Goal: Transaction & Acquisition: Book appointment/travel/reservation

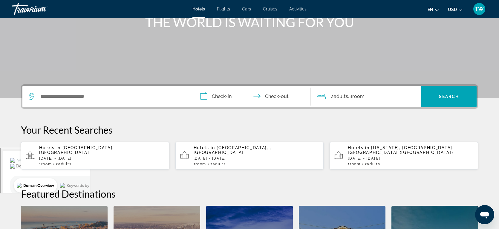
scroll to position [82, 0]
click at [64, 101] on div "Search widget" at bounding box center [108, 97] width 160 height 22
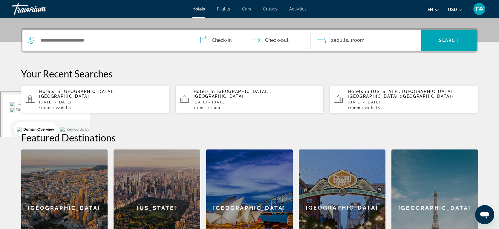
scroll to position [146, 0]
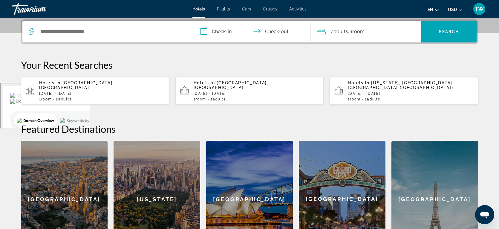
click at [88, 25] on div "Search widget" at bounding box center [108, 32] width 160 height 22
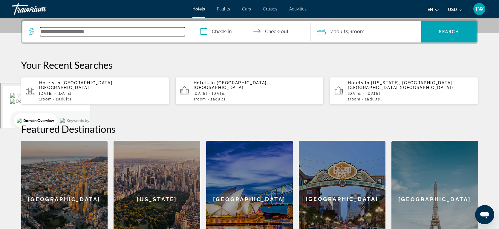
click at [85, 33] on input "Search widget" at bounding box center [112, 31] width 145 height 9
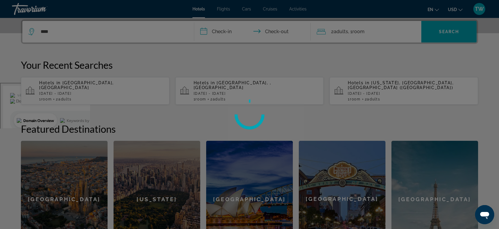
click at [217, 35] on div at bounding box center [249, 114] width 499 height 229
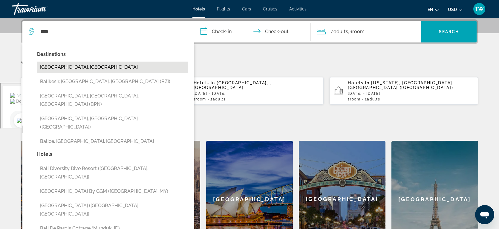
click at [85, 67] on button "[GEOGRAPHIC_DATA], [GEOGRAPHIC_DATA]" at bounding box center [112, 67] width 151 height 11
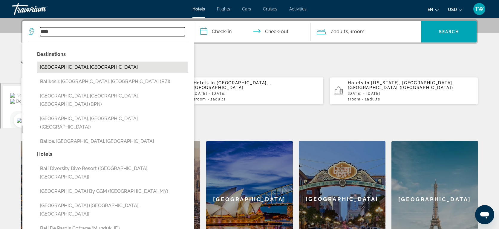
type input "**********"
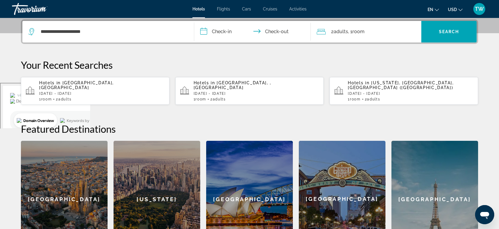
click at [217, 33] on input "**********" at bounding box center [253, 32] width 119 height 23
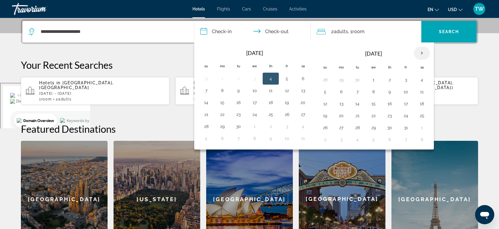
click at [422, 54] on th "Next month" at bounding box center [422, 53] width 16 height 13
click at [406, 103] on button "14" at bounding box center [406, 104] width 10 height 8
click at [395, 102] on td "13" at bounding box center [390, 104] width 16 height 12
click at [388, 103] on button "13" at bounding box center [390, 104] width 10 height 8
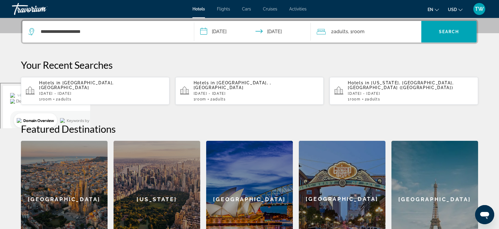
click at [287, 30] on input "**********" at bounding box center [253, 32] width 119 height 23
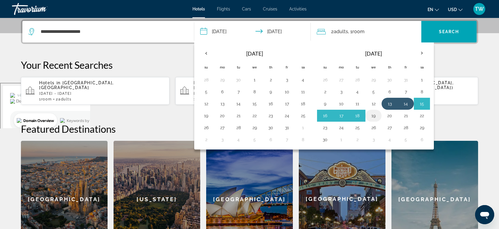
click at [371, 116] on button "19" at bounding box center [374, 116] width 10 height 8
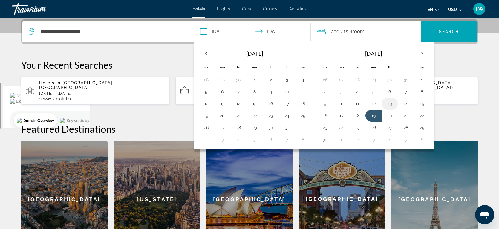
click at [386, 99] on td "13" at bounding box center [390, 104] width 16 height 12
click at [388, 103] on button "13" at bounding box center [390, 104] width 10 height 8
type input "**********"
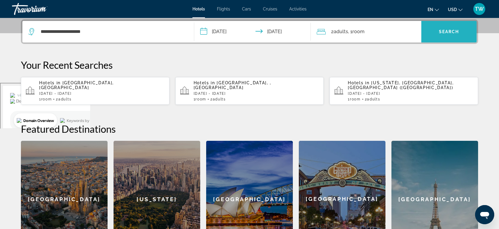
click at [449, 35] on span "Search widget" at bounding box center [449, 32] width 55 height 14
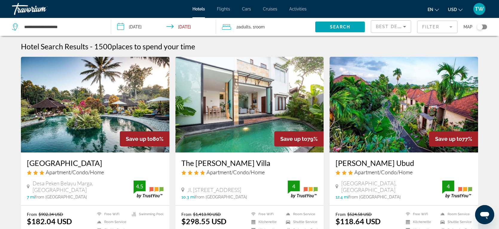
click at [455, 27] on mat-form-field "Filter" at bounding box center [437, 27] width 40 height 13
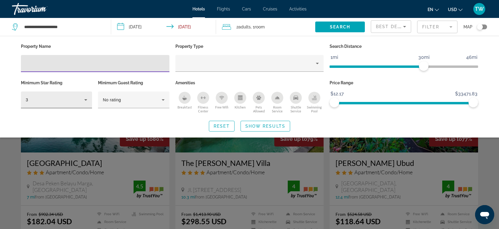
click at [85, 98] on icon "Hotel Filters" at bounding box center [85, 99] width 7 height 7
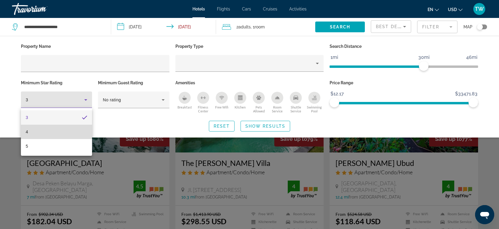
click at [65, 128] on mat-option "4" at bounding box center [56, 132] width 71 height 14
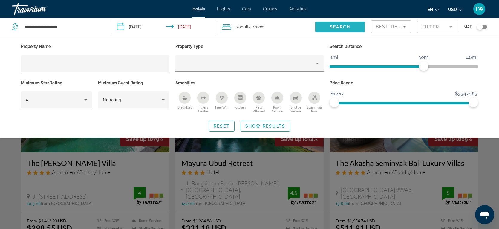
click at [345, 29] on span "Search" at bounding box center [340, 27] width 20 height 5
click at [264, 124] on span "Show Results" at bounding box center [266, 126] width 40 height 5
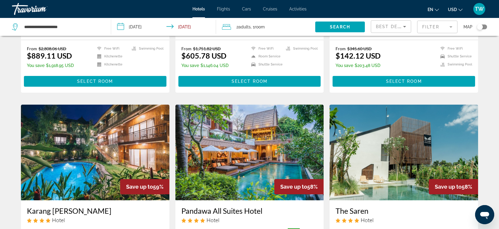
scroll to position [371, 0]
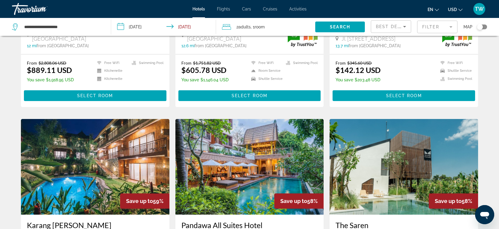
click at [226, 144] on img "Main content" at bounding box center [250, 167] width 149 height 96
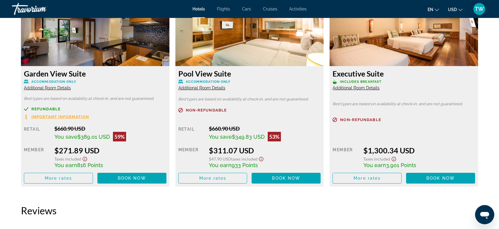
scroll to position [856, 0]
